Goal: Transaction & Acquisition: Purchase product/service

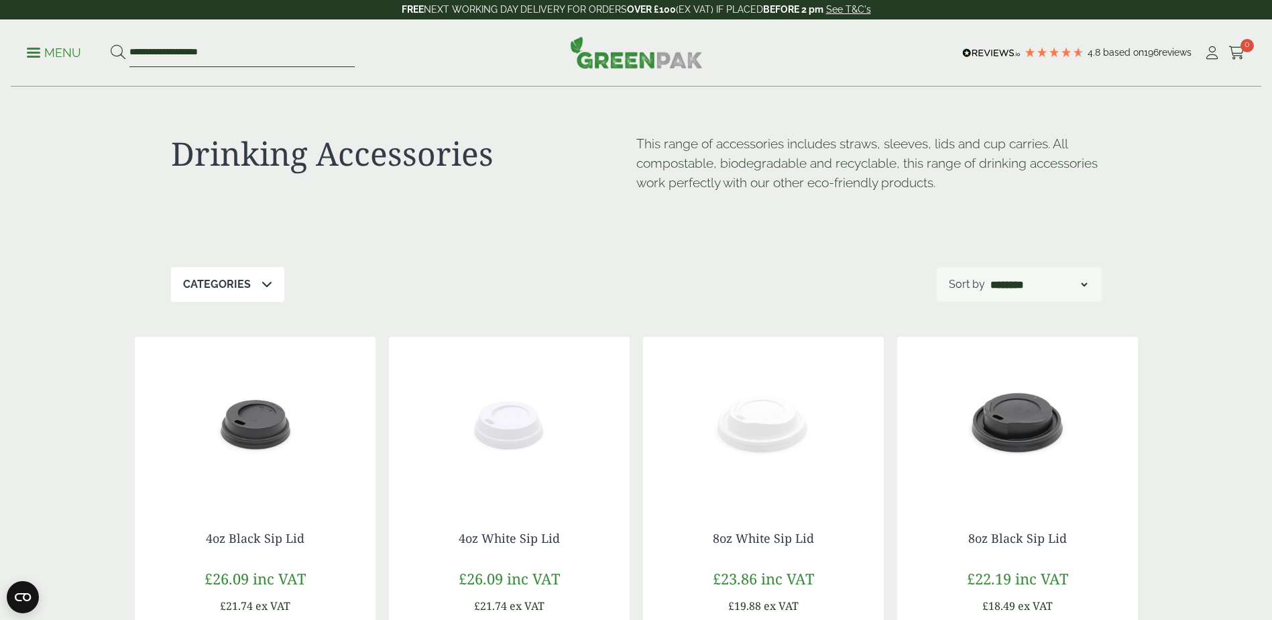
drag, startPoint x: 225, startPoint y: 54, endPoint x: 111, endPoint y: 46, distance: 114.3
click at [111, 46] on form "**********" at bounding box center [233, 53] width 244 height 28
type input "*****"
click at [111, 44] on button at bounding box center [118, 52] width 15 height 17
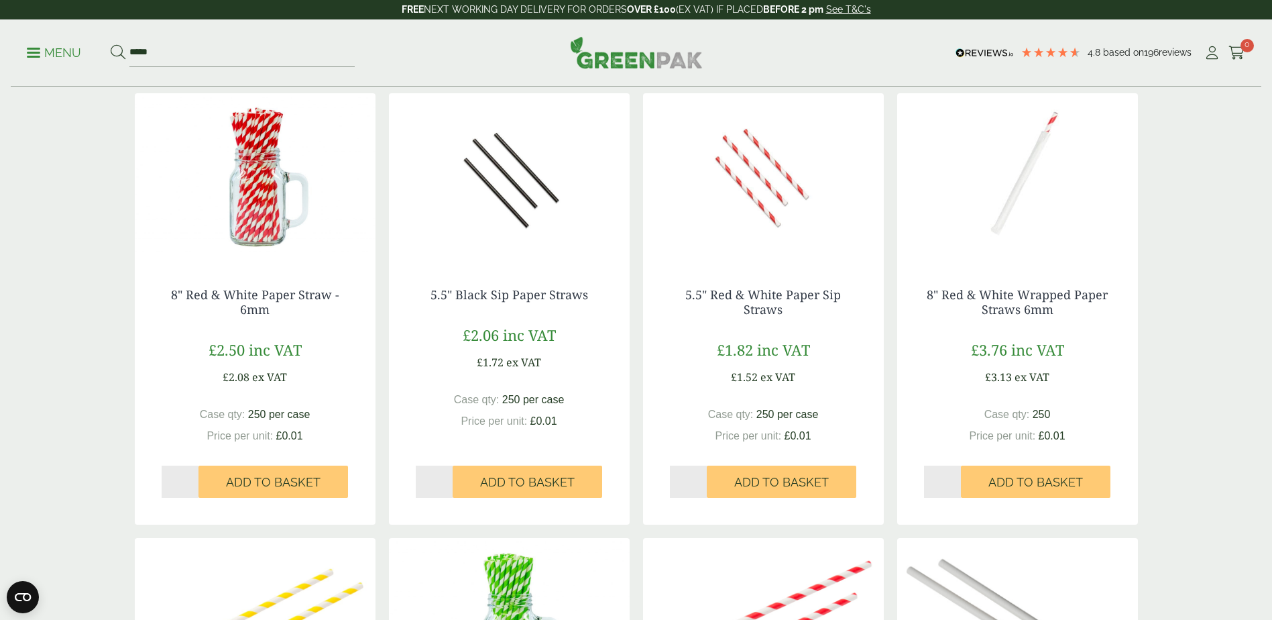
scroll to position [805, 0]
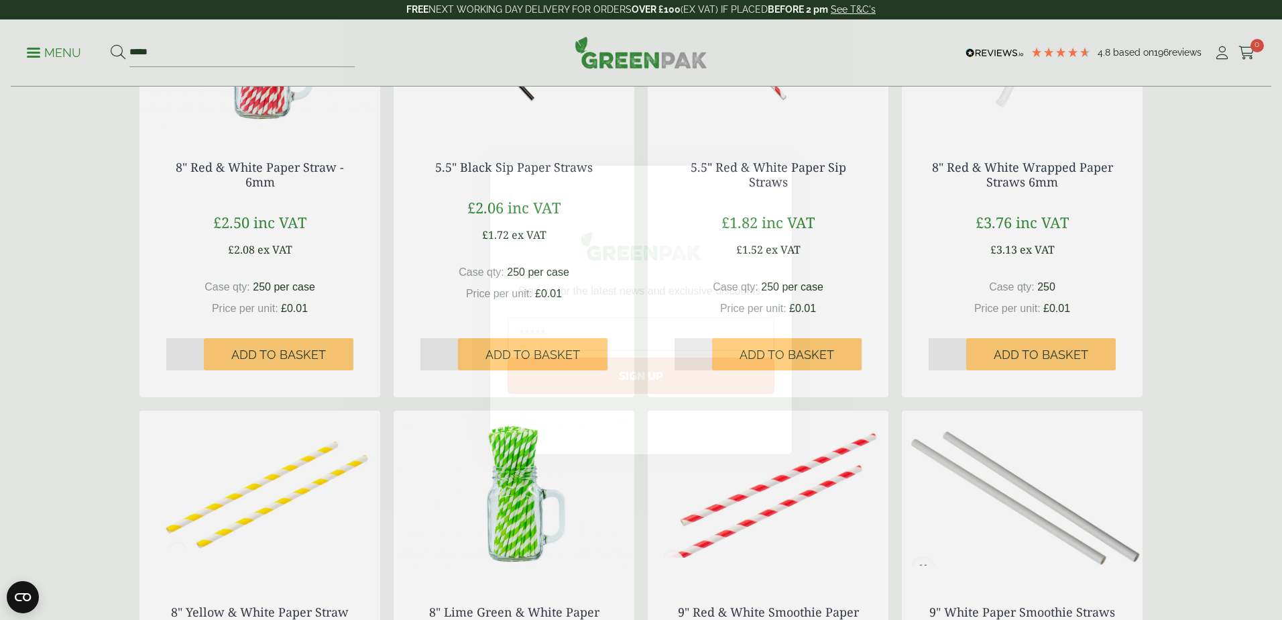
click at [773, 179] on circle "Close dialog" at bounding box center [775, 183] width 22 height 22
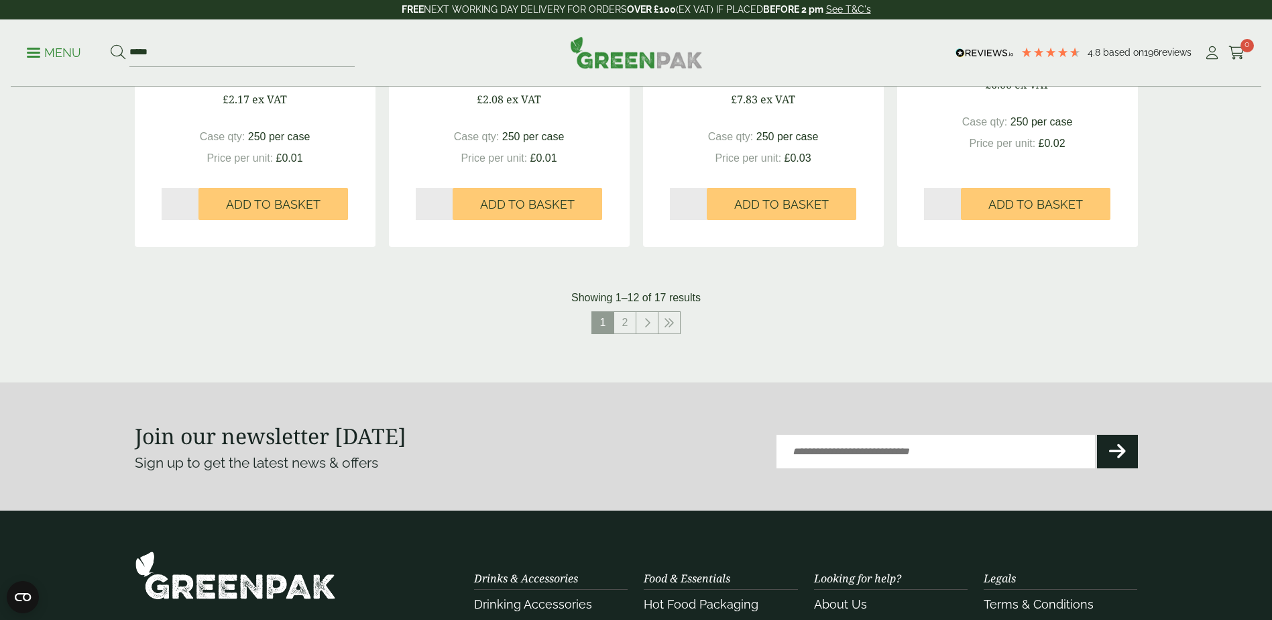
scroll to position [1408, 0]
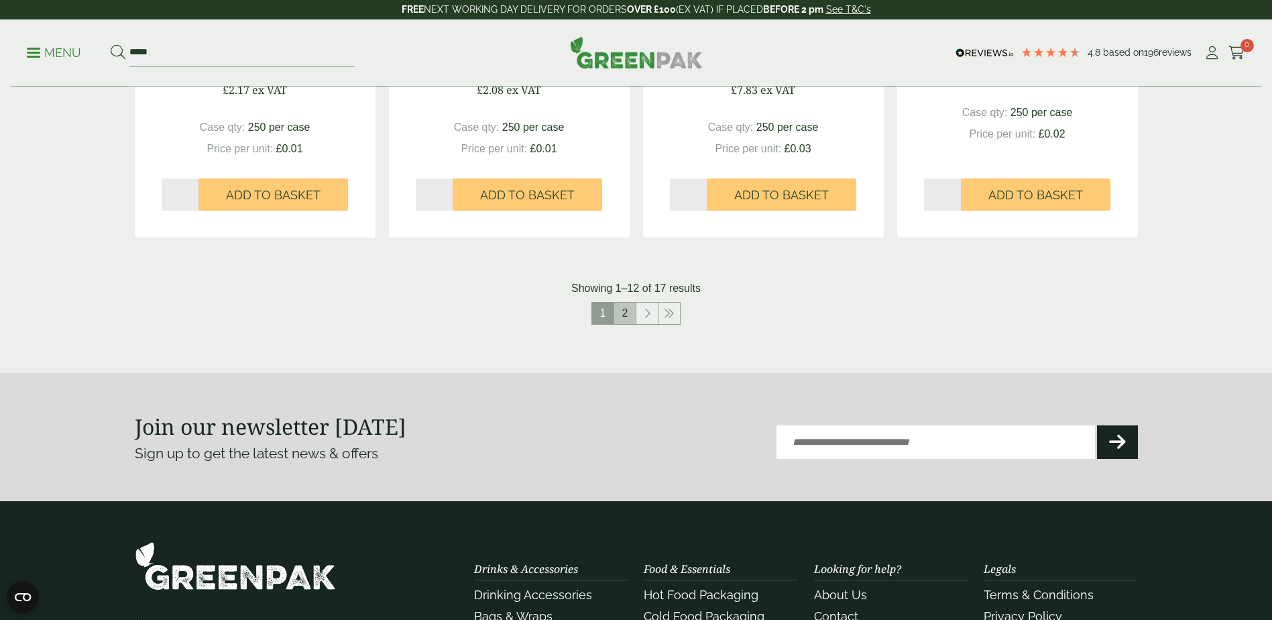
click at [628, 312] on link "2" at bounding box center [624, 312] width 21 height 21
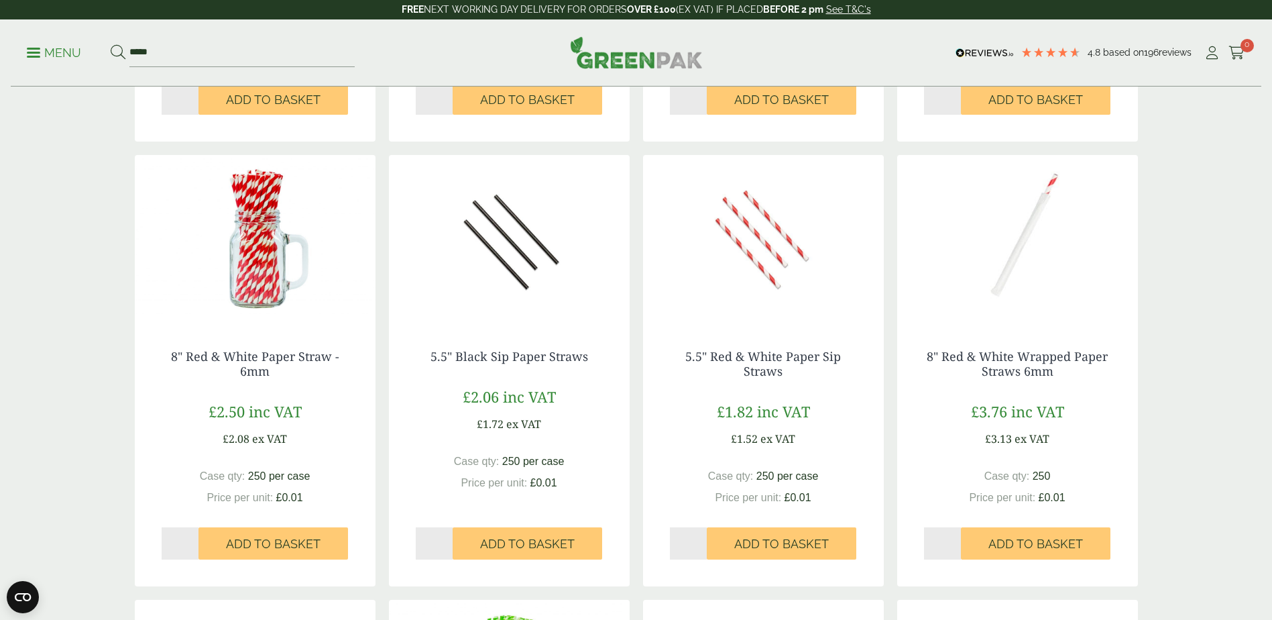
scroll to position [778, 0]
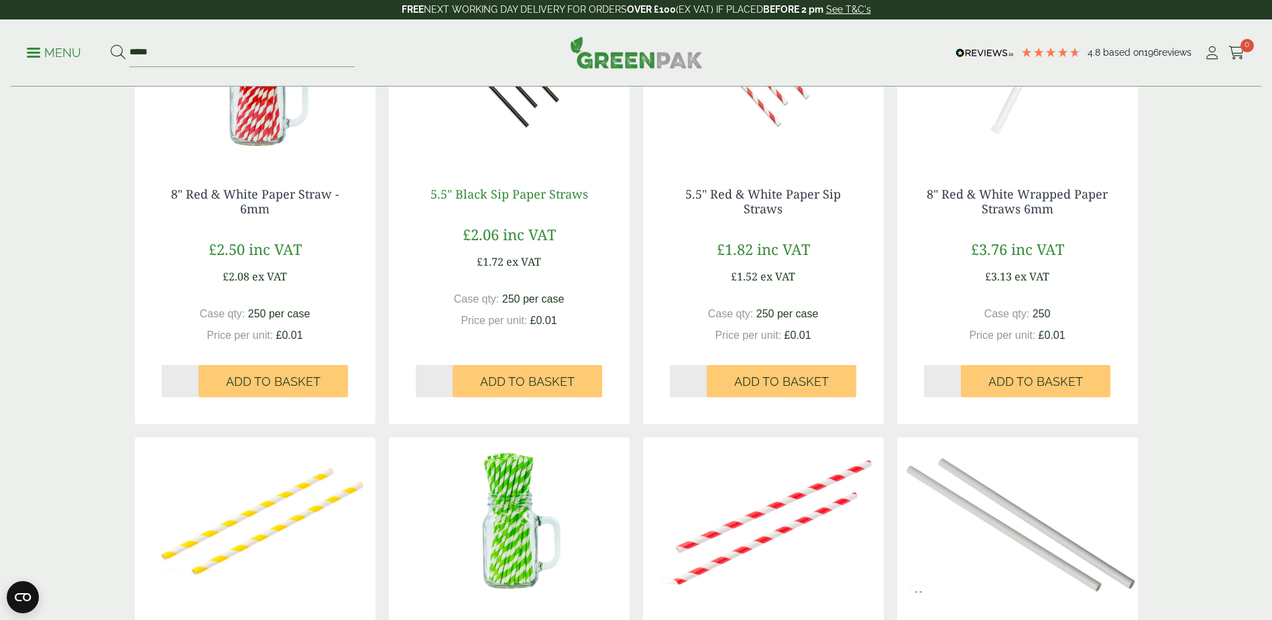
click at [503, 193] on link "5.5" Black Sip Paper Straws" at bounding box center [510, 194] width 158 height 16
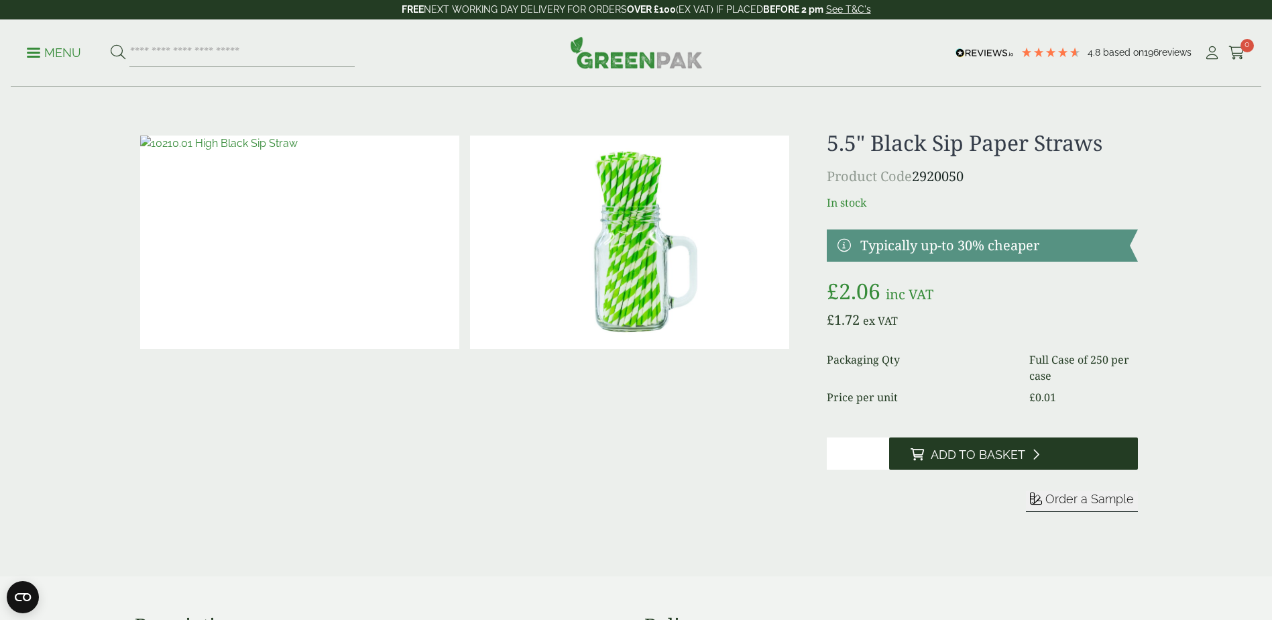
click at [972, 449] on span "Add to Basket" at bounding box center [978, 454] width 95 height 15
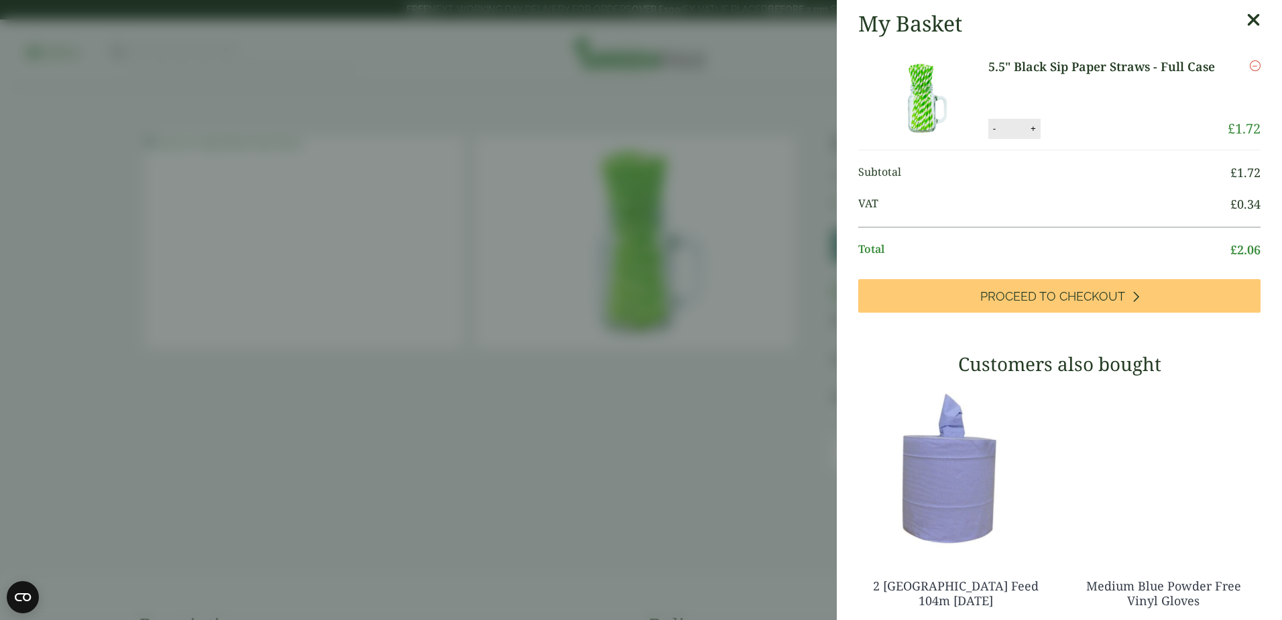
click at [484, 426] on aside "My Basket 5.5" Black Sip Paper Straws - Full Case 5.5" Black Sip Paper Straws -…" at bounding box center [641, 310] width 1282 height 620
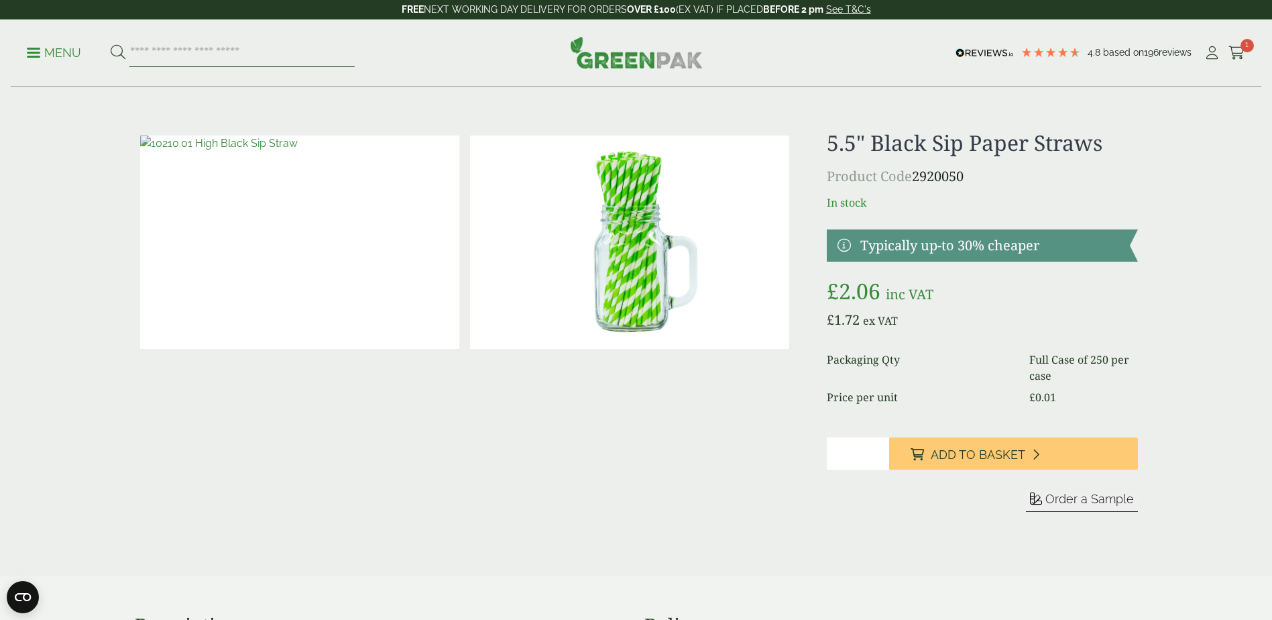
click at [184, 61] on input "search" at bounding box center [241, 53] width 225 height 28
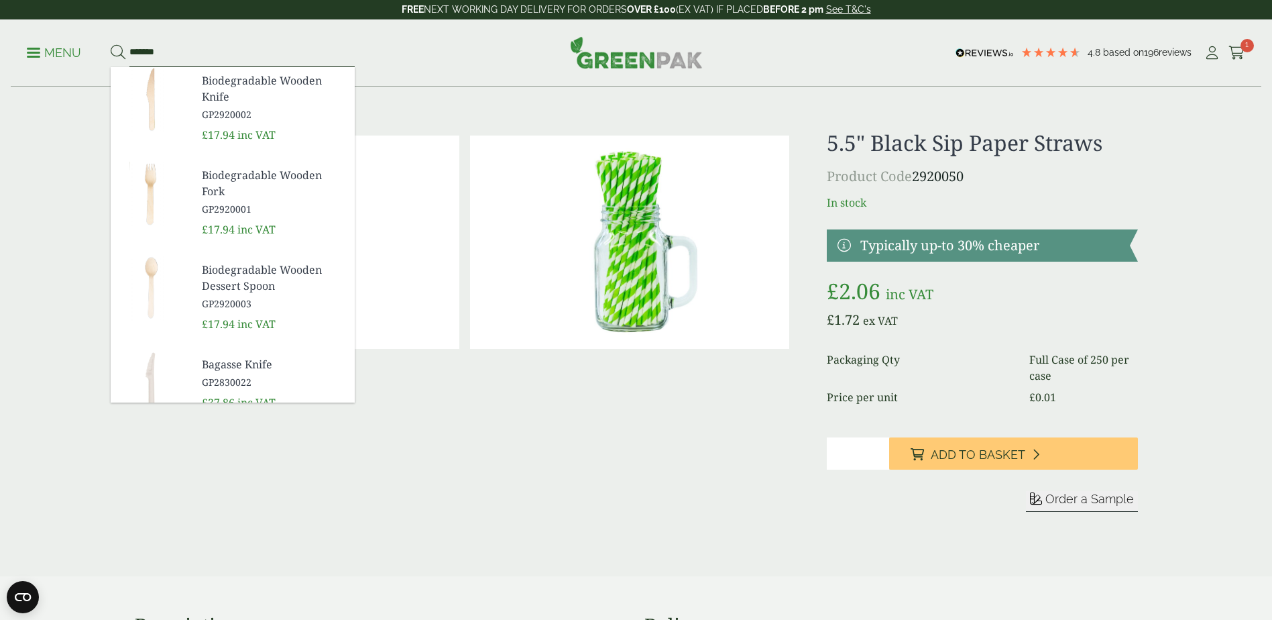
type input "*******"
click at [111, 44] on button at bounding box center [118, 52] width 15 height 17
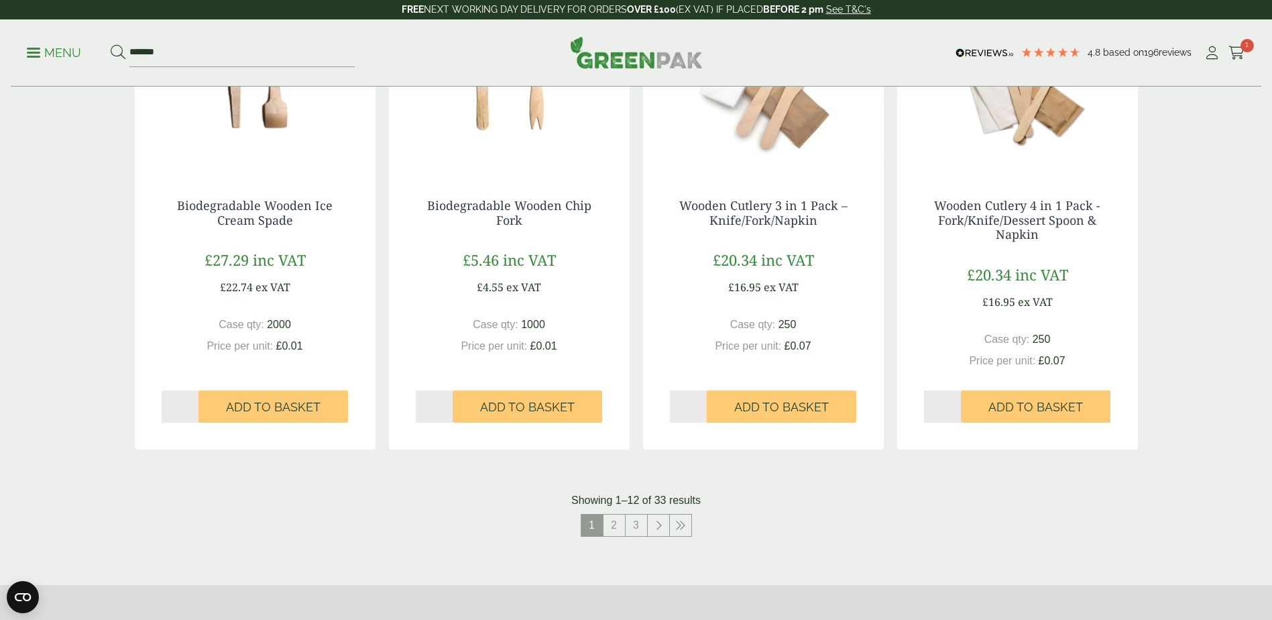
scroll to position [1475, 0]
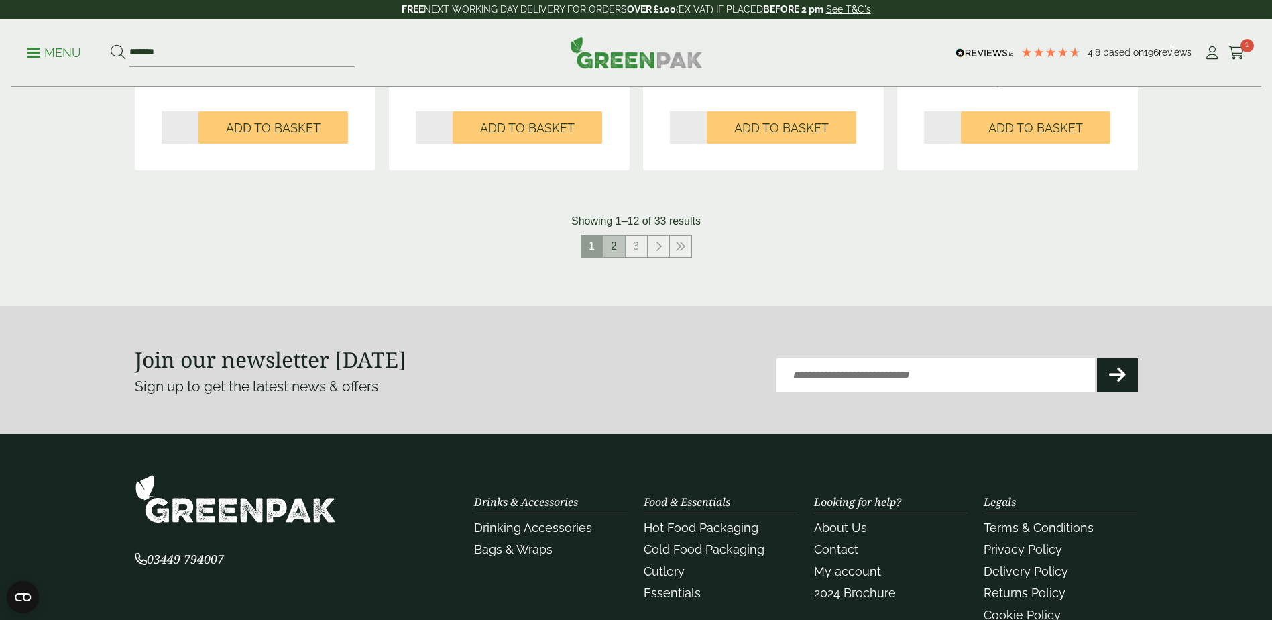
click at [615, 243] on link "2" at bounding box center [614, 245] width 21 height 21
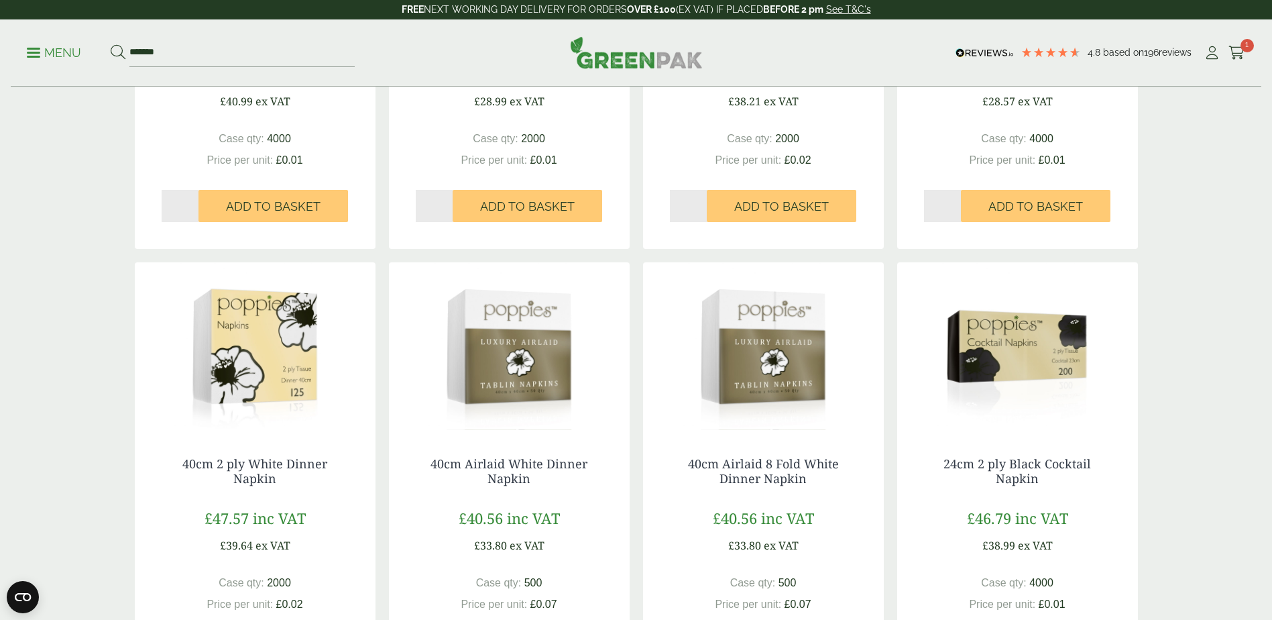
scroll to position [939, 0]
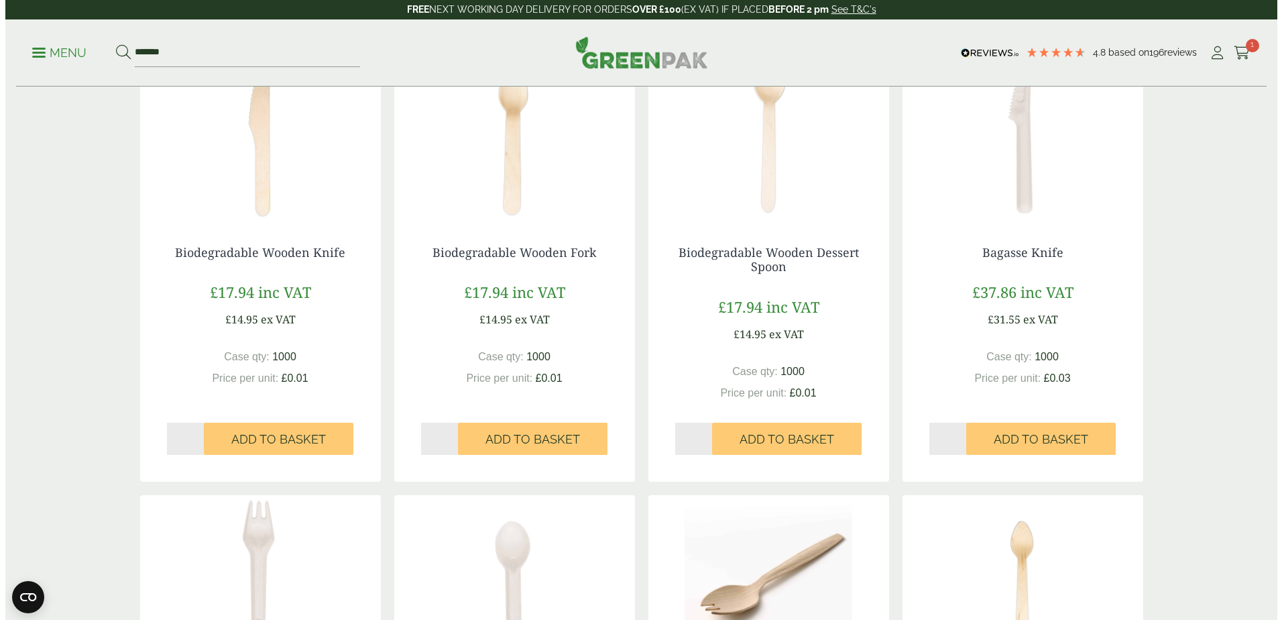
scroll to position [29, 0]
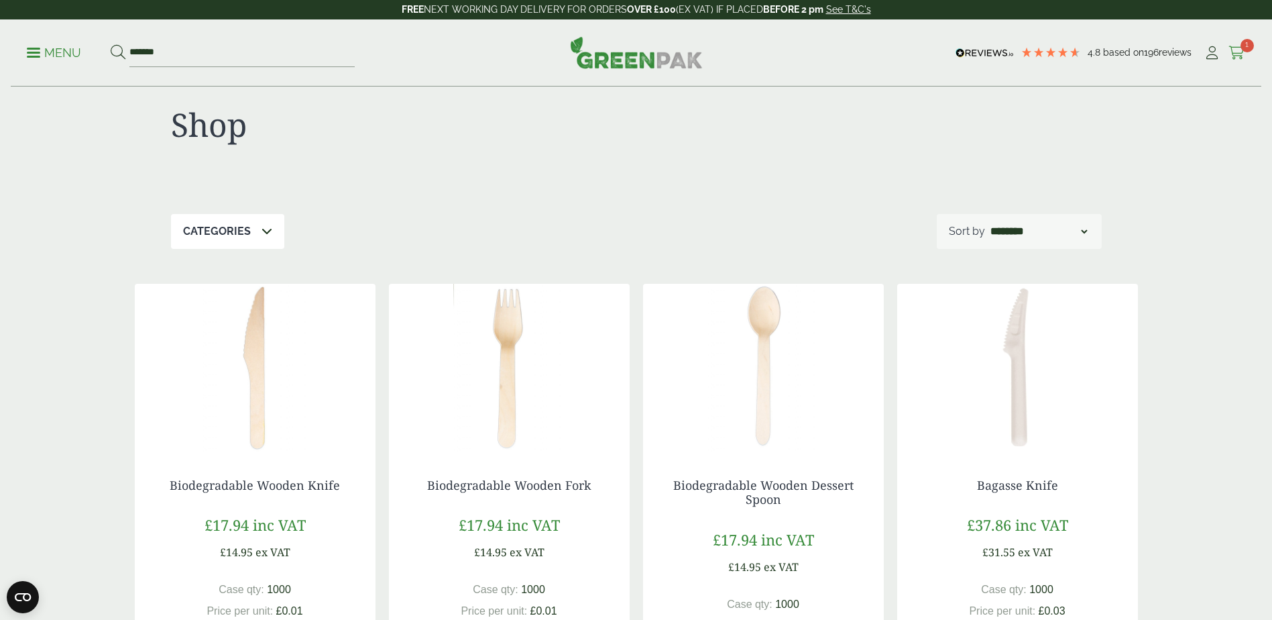
click at [1248, 44] on span "1" at bounding box center [1247, 45] width 13 height 13
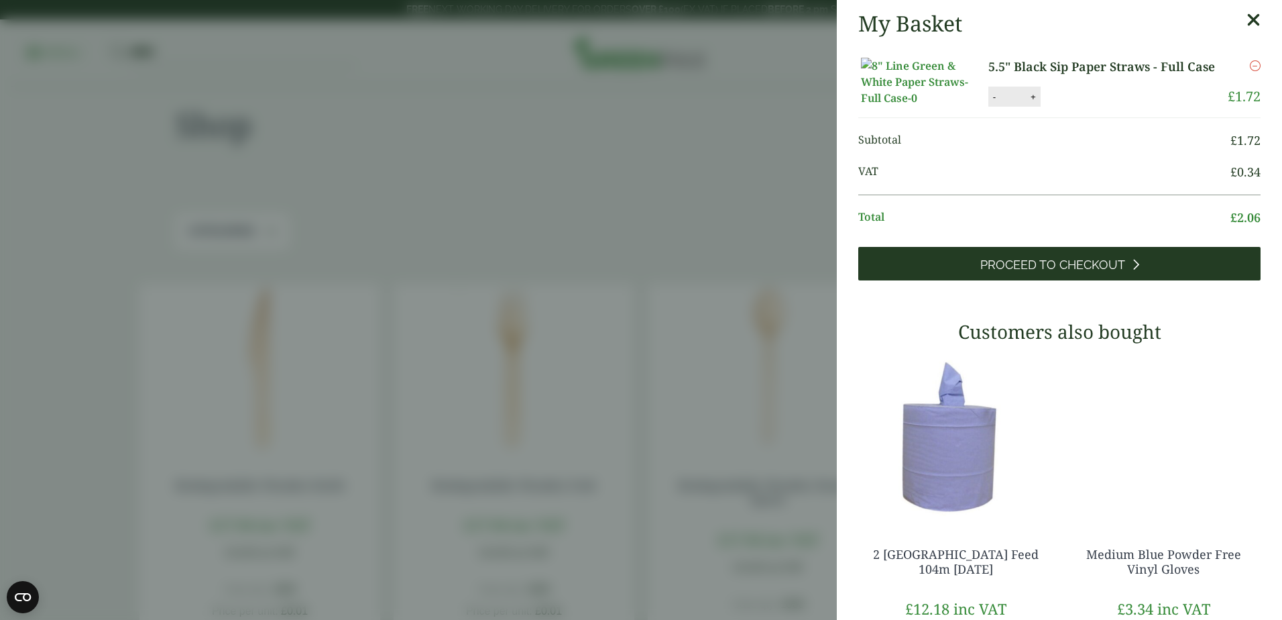
click at [1042, 272] on span "Proceed to Checkout" at bounding box center [1052, 265] width 145 height 15
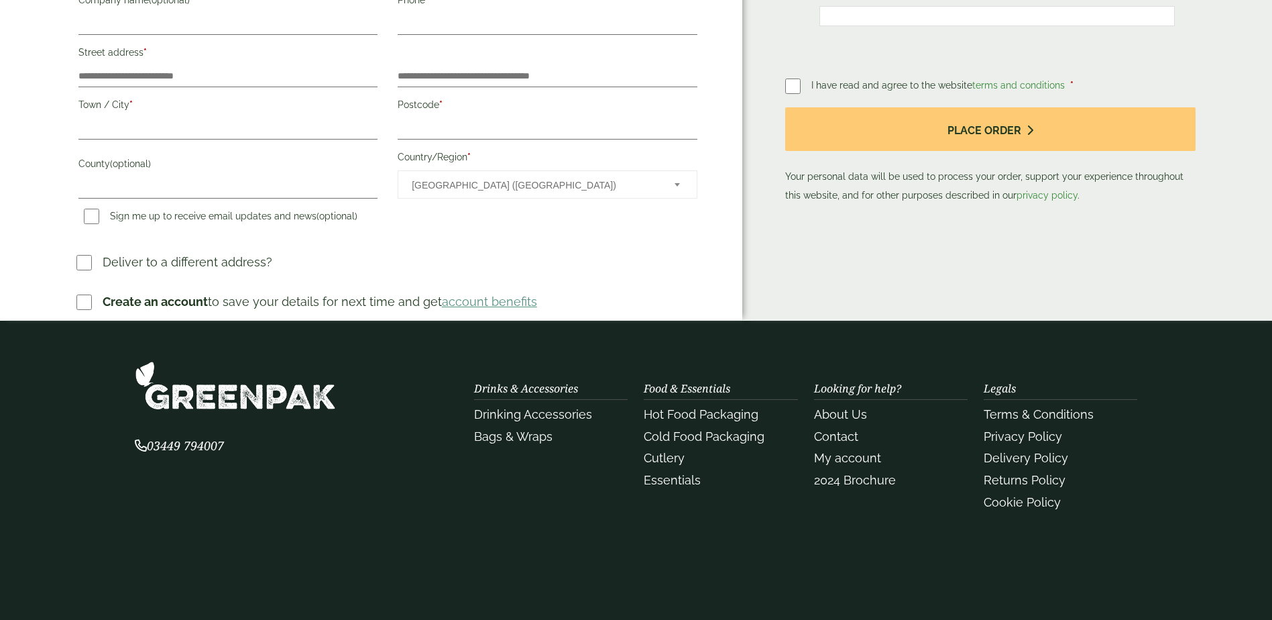
scroll to position [335, 0]
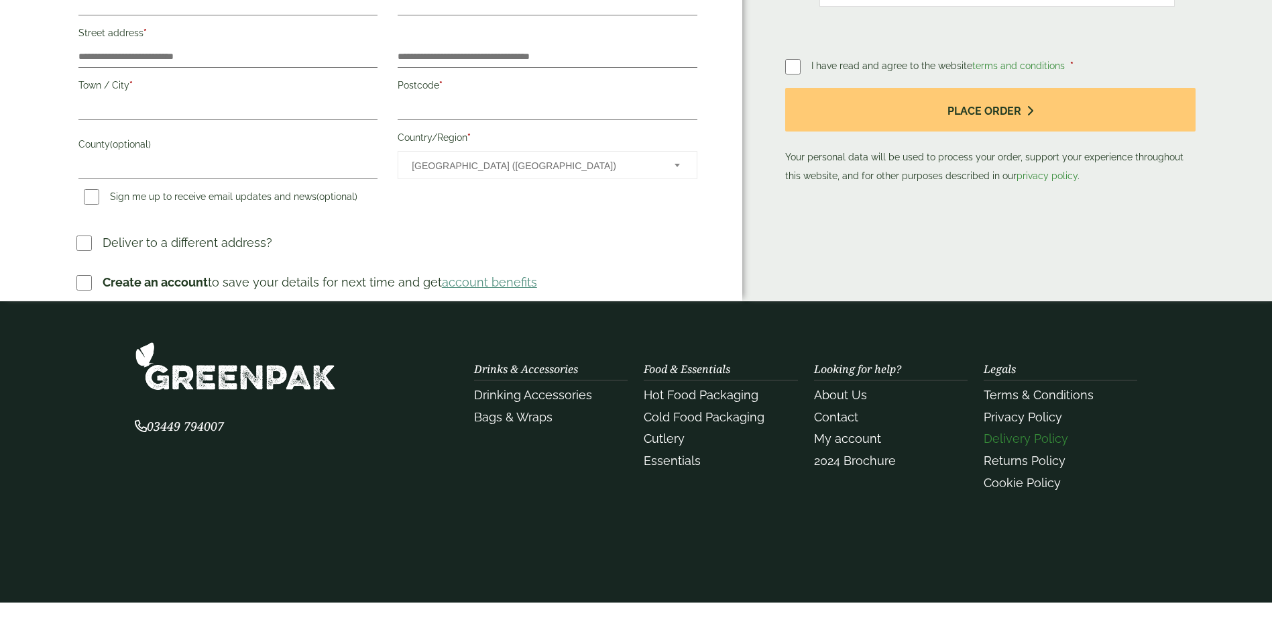
click at [1025, 435] on link "Delivery Policy" at bounding box center [1026, 438] width 84 height 14
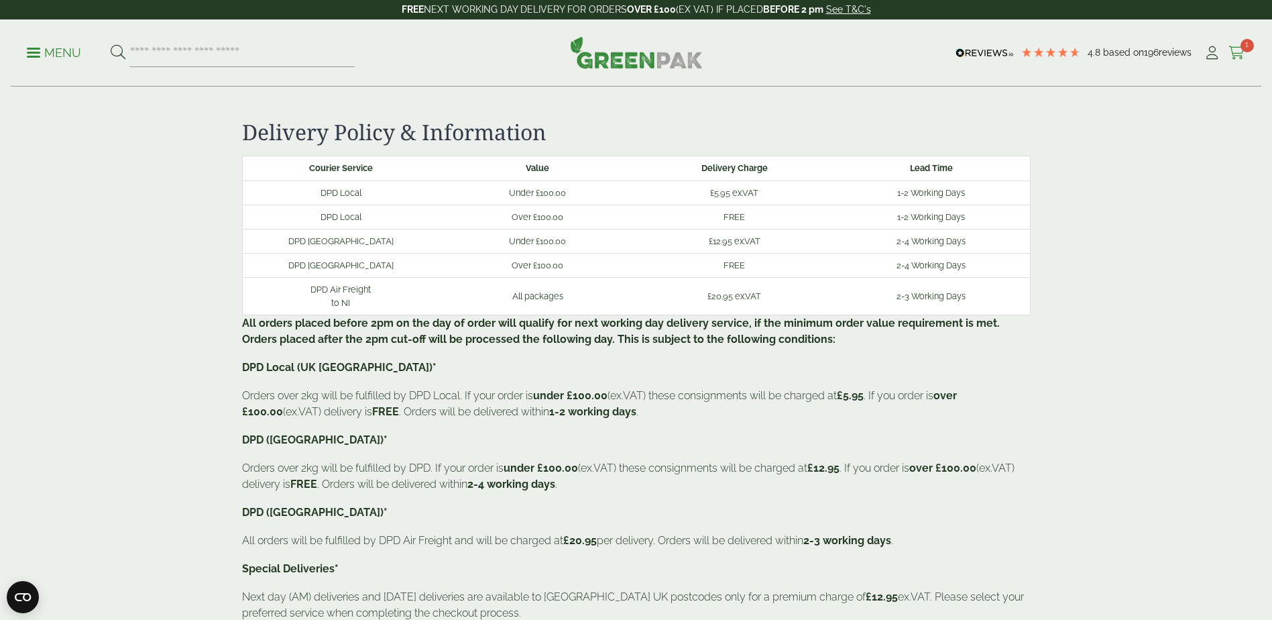
click at [1243, 48] on span "1" at bounding box center [1247, 45] width 13 height 13
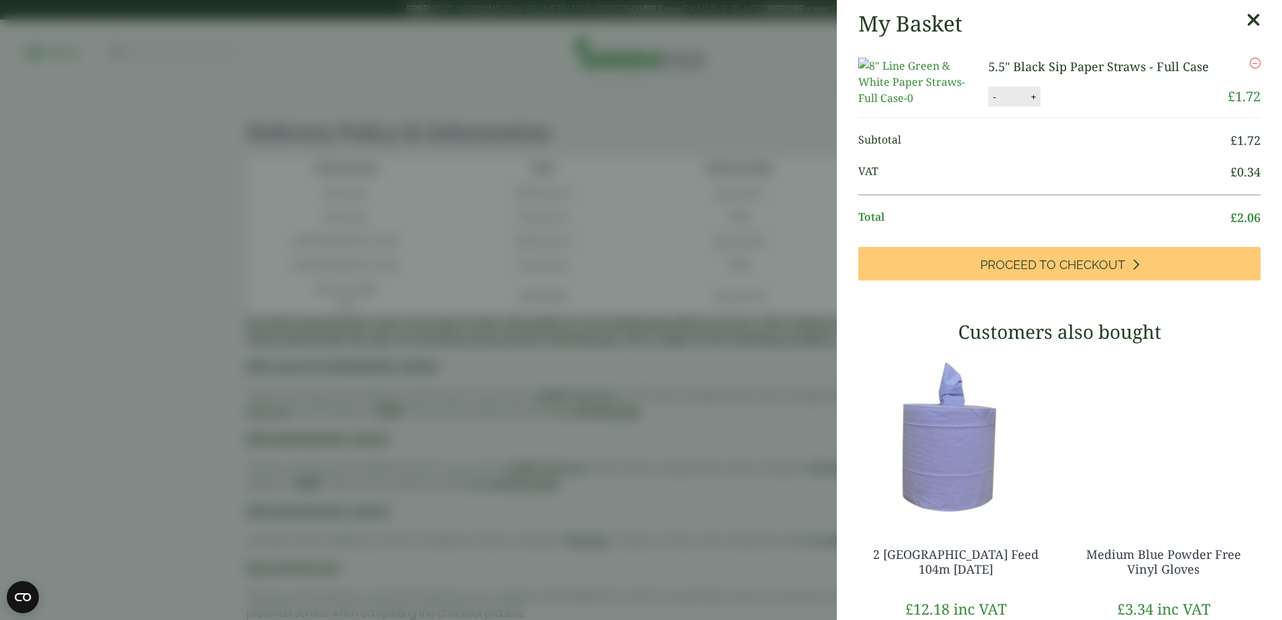
click at [1078, 60] on link "5.5" Black Sip Paper Straws - Full Case" at bounding box center [1098, 66] width 221 height 16
